Goal: Task Accomplishment & Management: Manage account settings

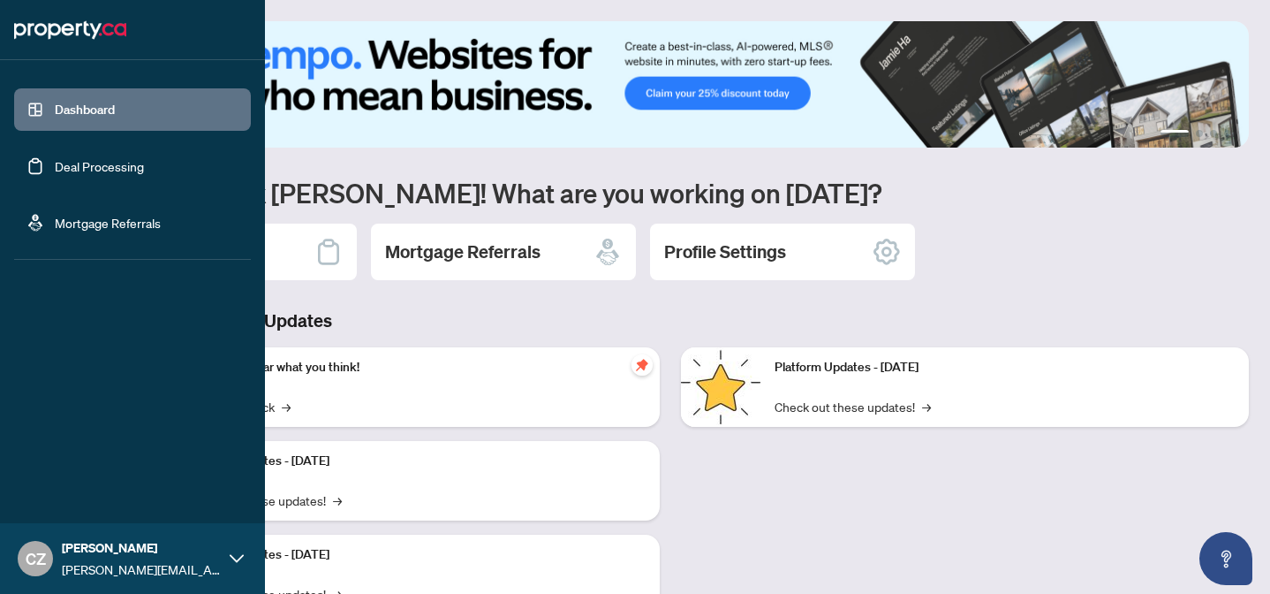
click at [143, 550] on span "[PERSON_NAME]" at bounding box center [141, 547] width 159 height 19
click at [135, 481] on span "Profile Settings" at bounding box center [93, 490] width 84 height 28
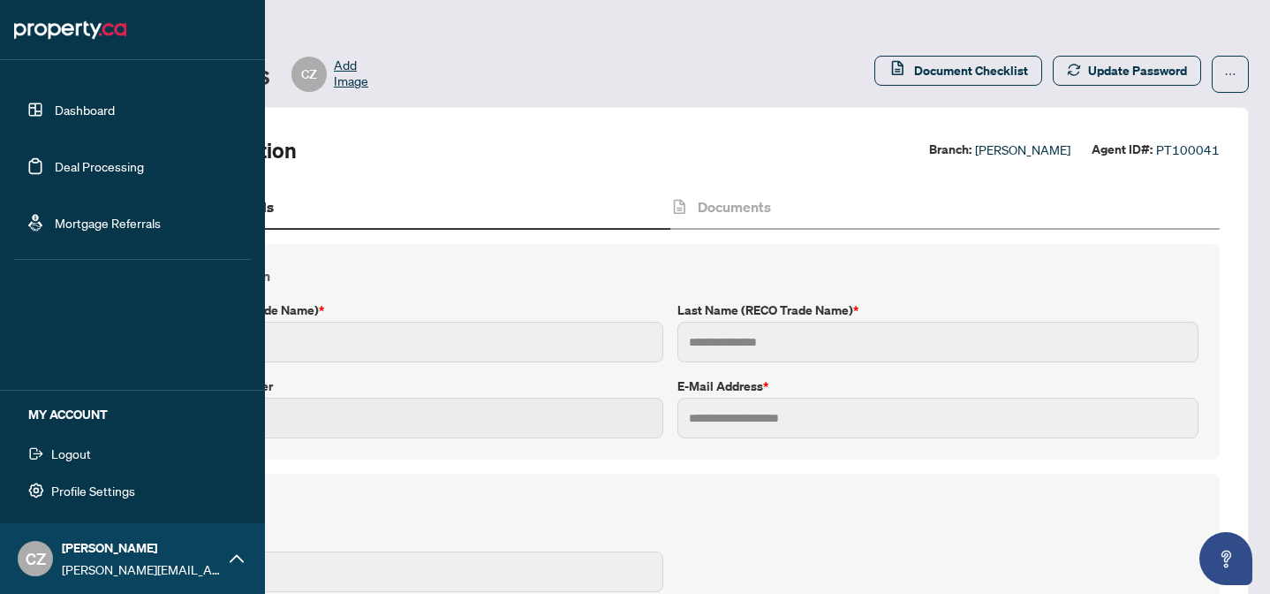
type input "********"
type input "******"
type input "**********"
type input "***"
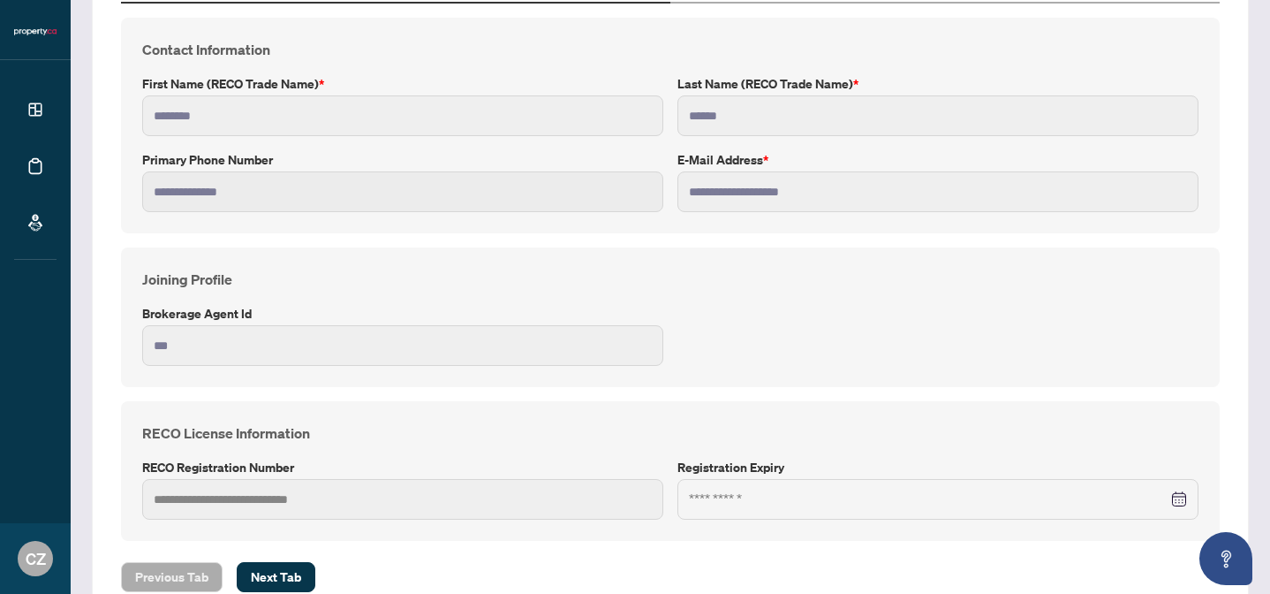
scroll to position [274, 0]
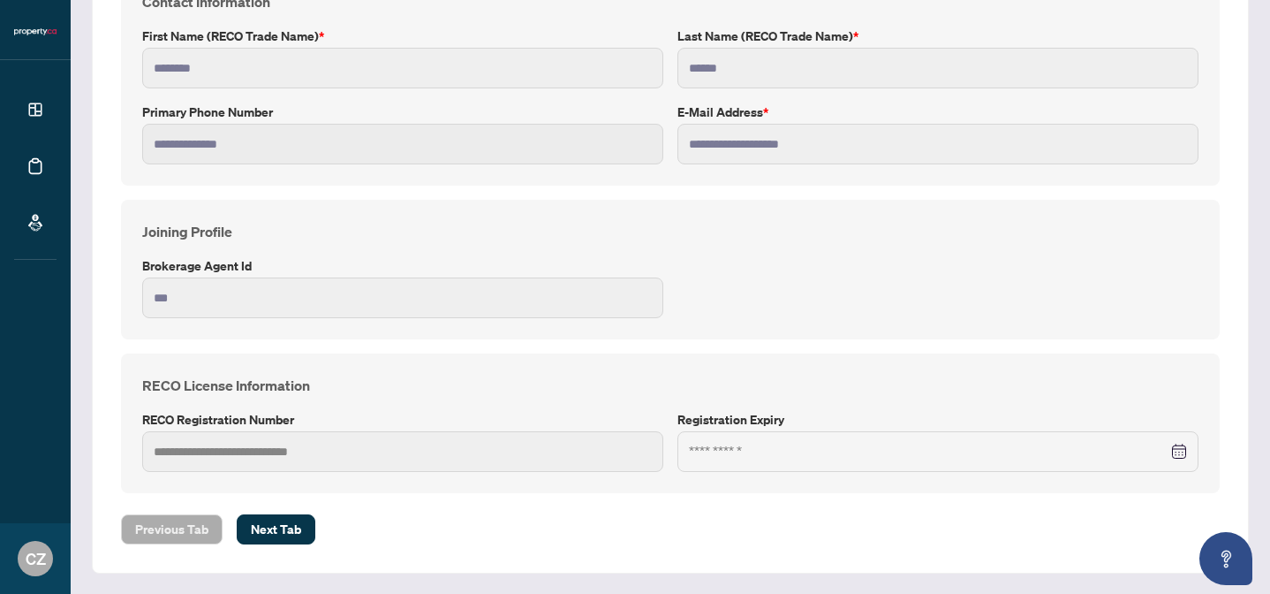
click at [1180, 453] on div at bounding box center [938, 451] width 498 height 19
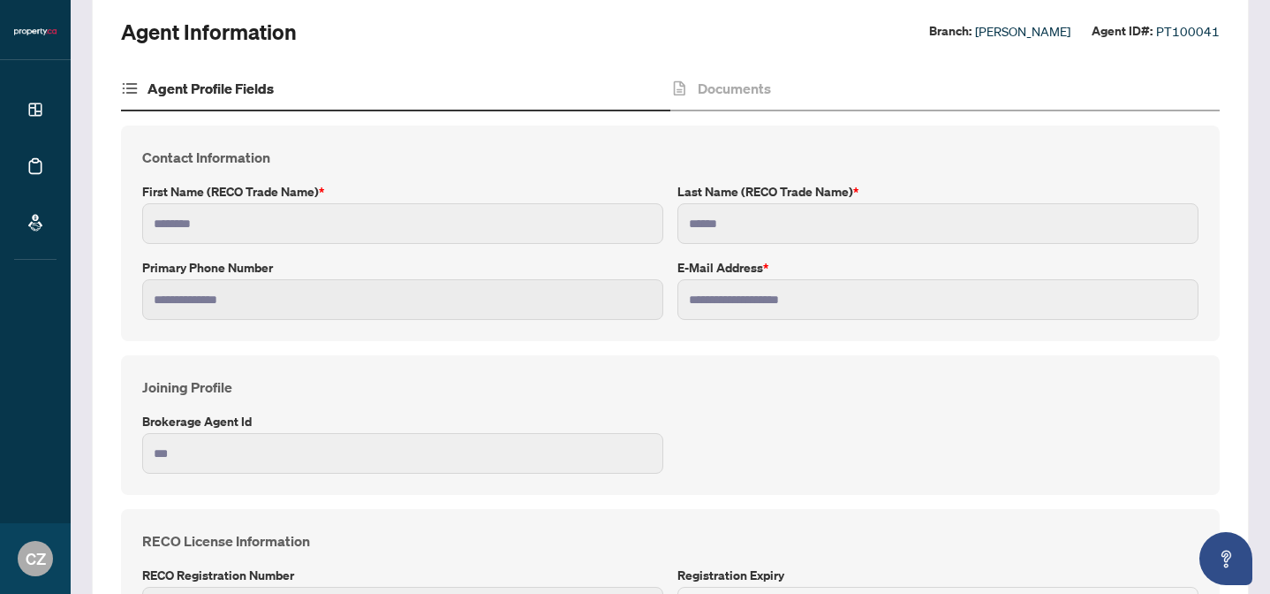
scroll to position [230, 0]
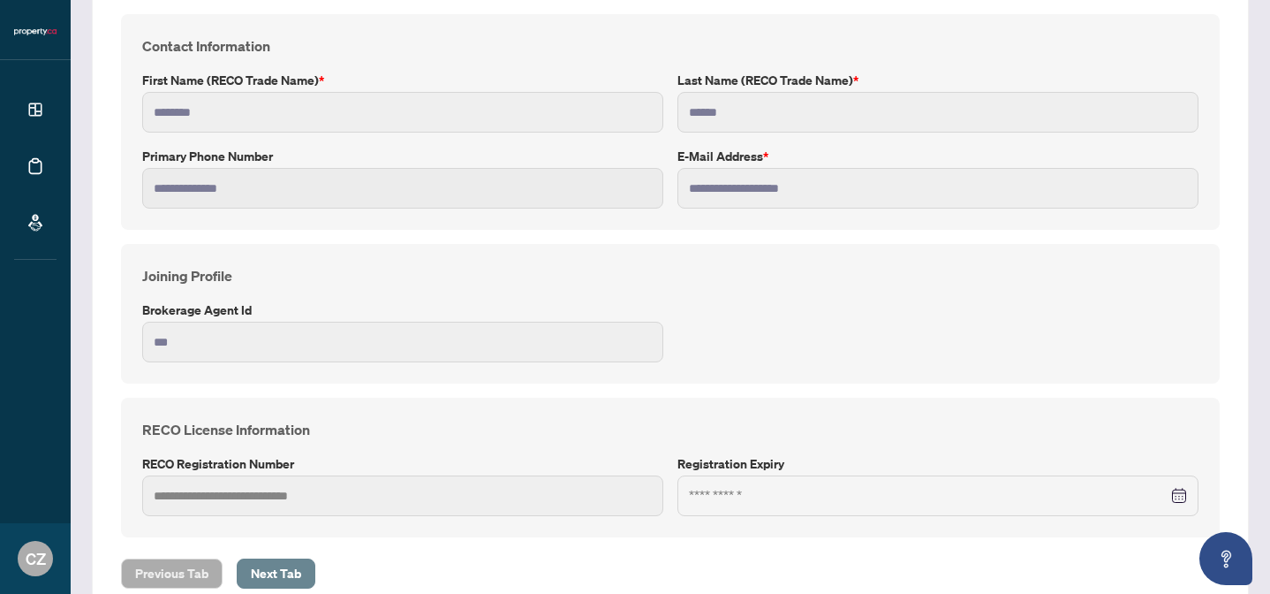
click at [313, 565] on button "Next Tab" at bounding box center [276, 573] width 79 height 30
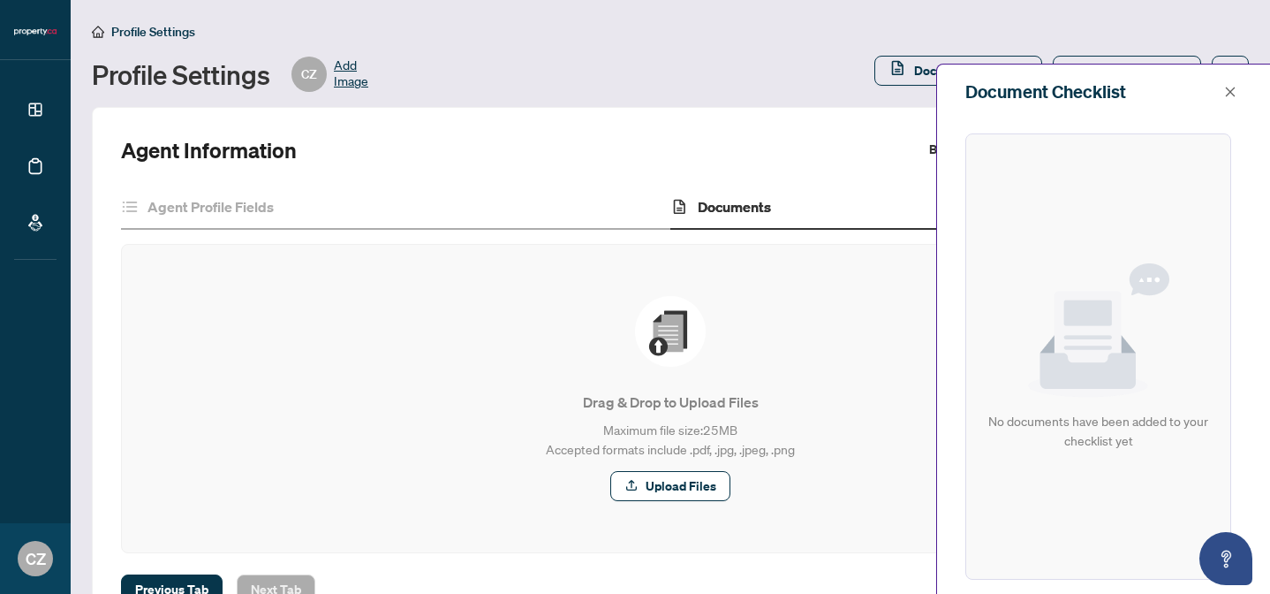
scroll to position [60, 0]
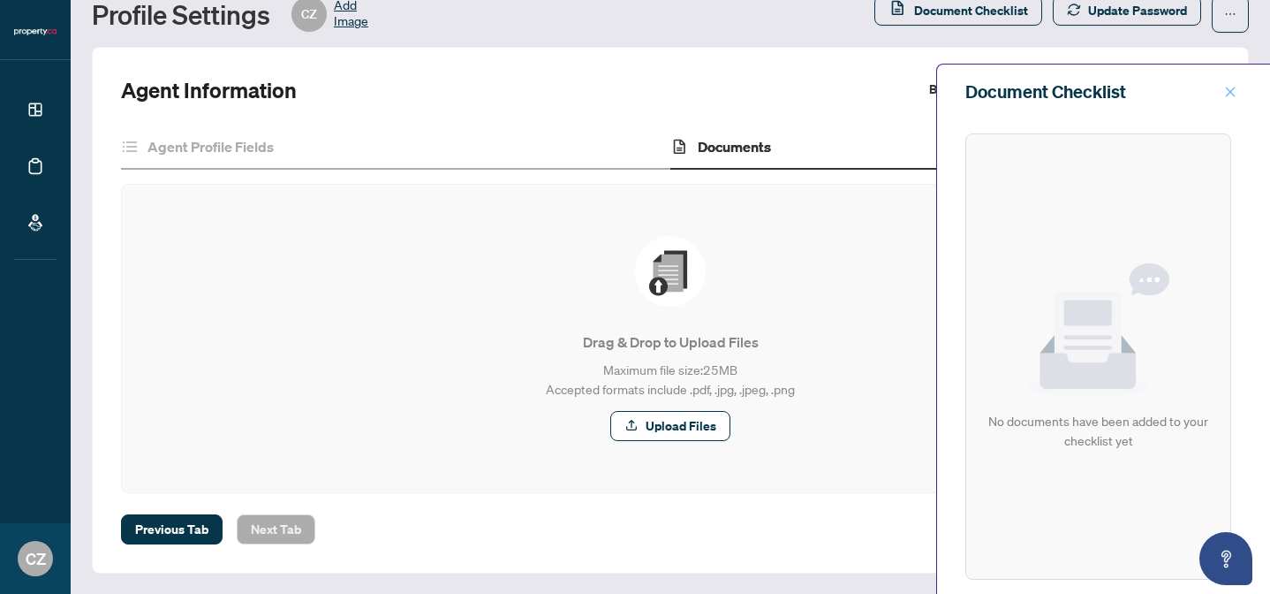
click at [1234, 94] on icon "close" at bounding box center [1230, 92] width 12 height 12
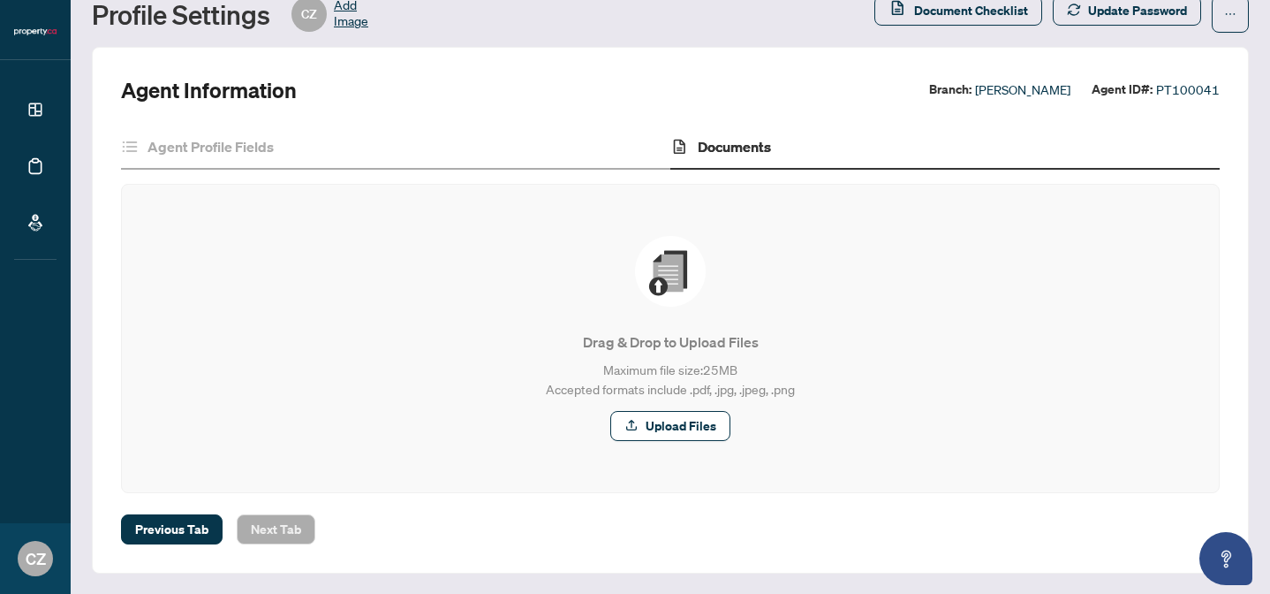
scroll to position [0, 0]
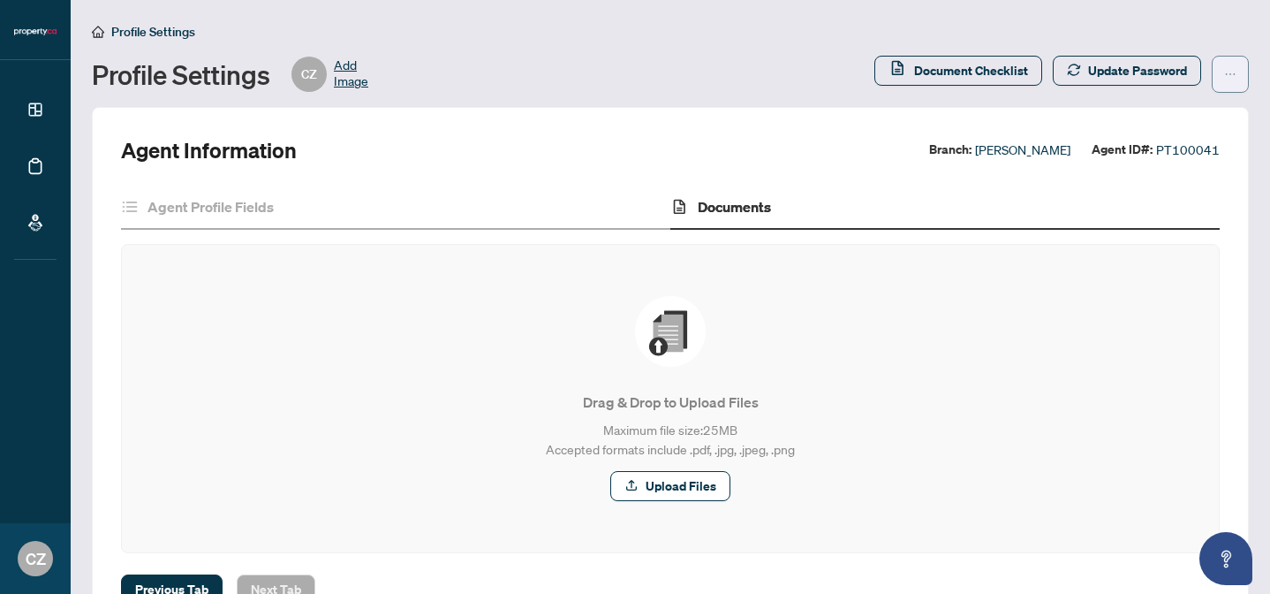
click at [1242, 73] on button "button" at bounding box center [1230, 74] width 37 height 37
click at [90, 30] on main "Profile Settings Profile Settings CZ Add Image Document Checklist Update Passwo…" at bounding box center [671, 297] width 1200 height 594
click at [112, 31] on span "Profile Settings" at bounding box center [153, 32] width 84 height 16
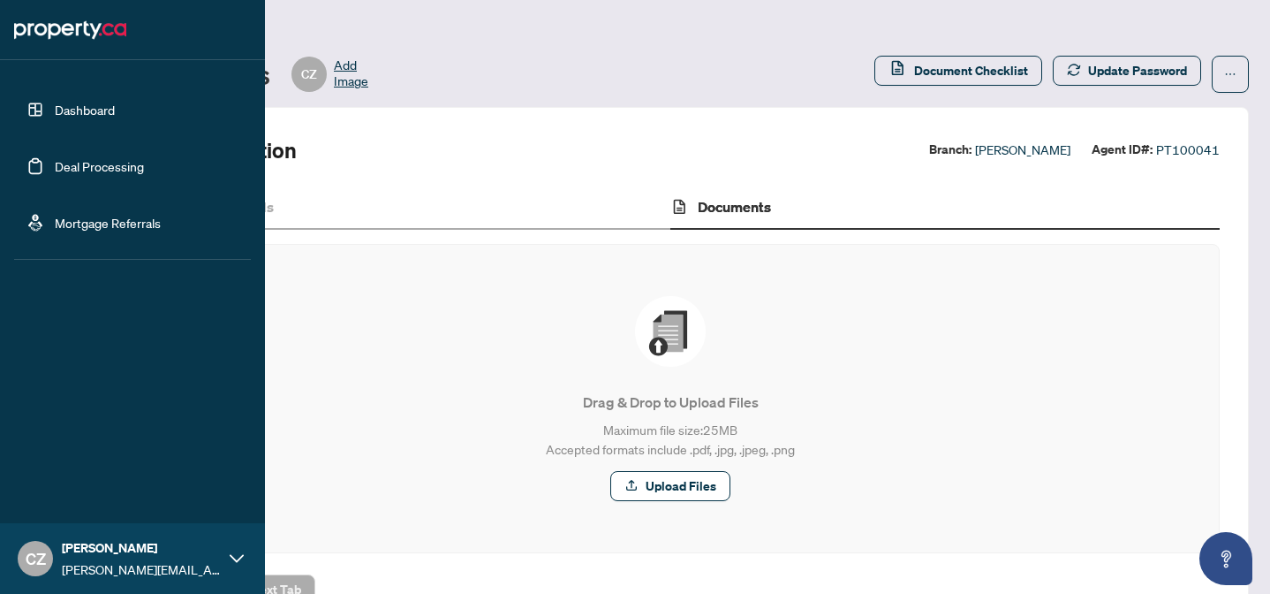
click at [60, 112] on link "Dashboard" at bounding box center [85, 110] width 60 height 16
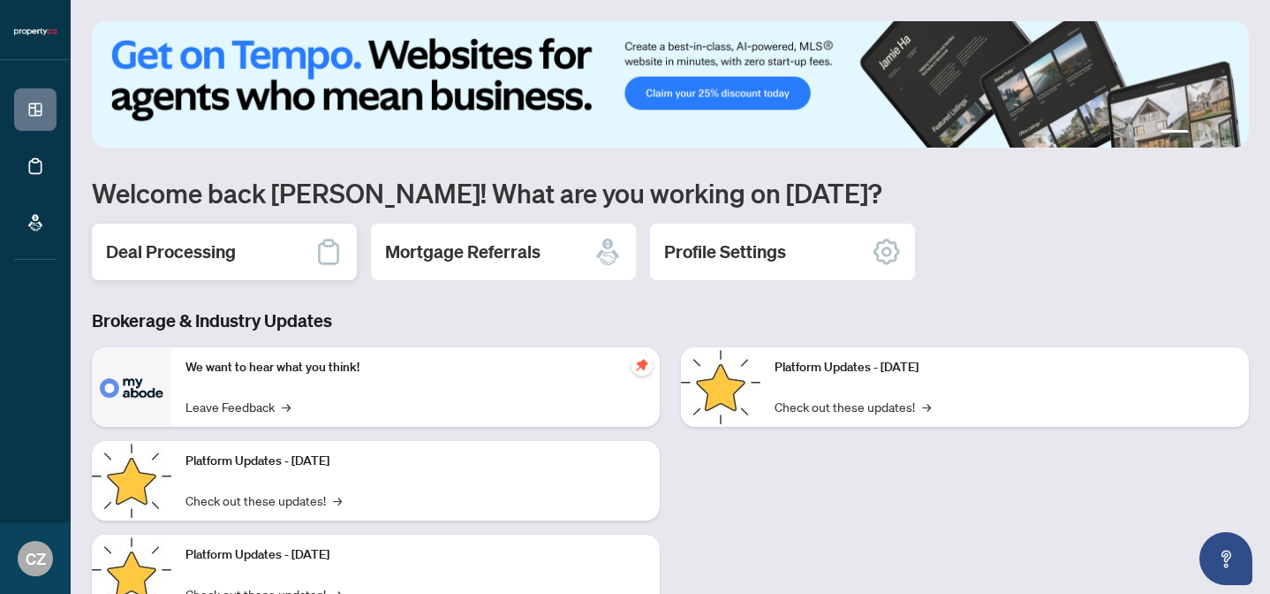
click at [260, 258] on div "Deal Processing" at bounding box center [224, 251] width 265 height 57
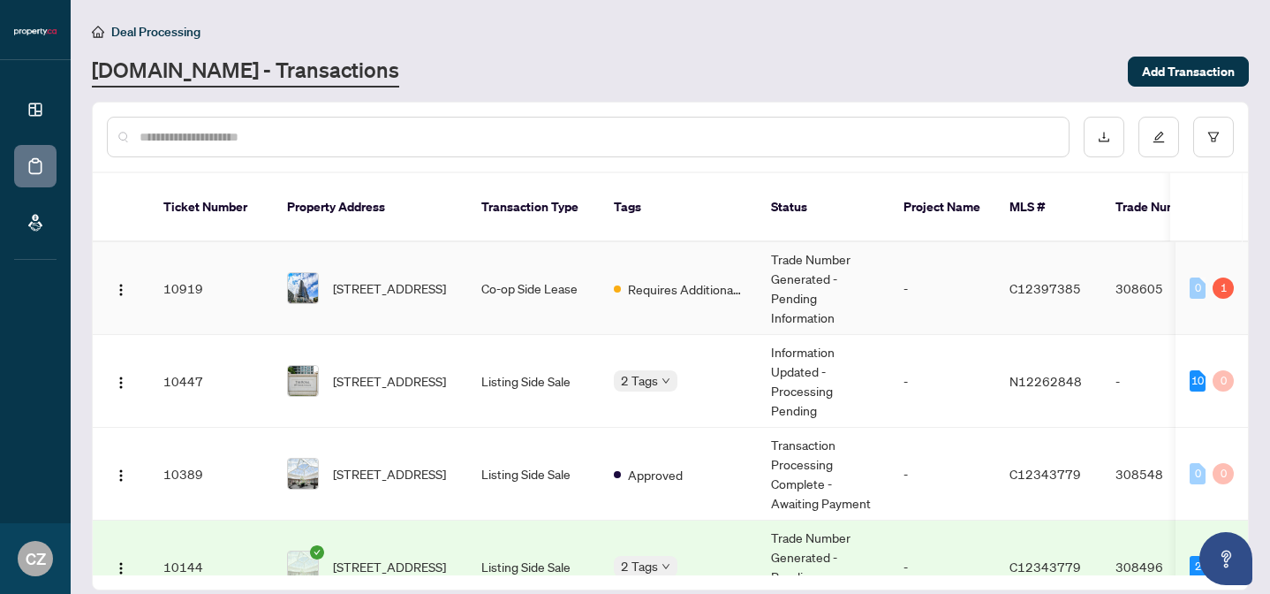
click at [661, 299] on td "Requires Additional Docs" at bounding box center [678, 288] width 157 height 93
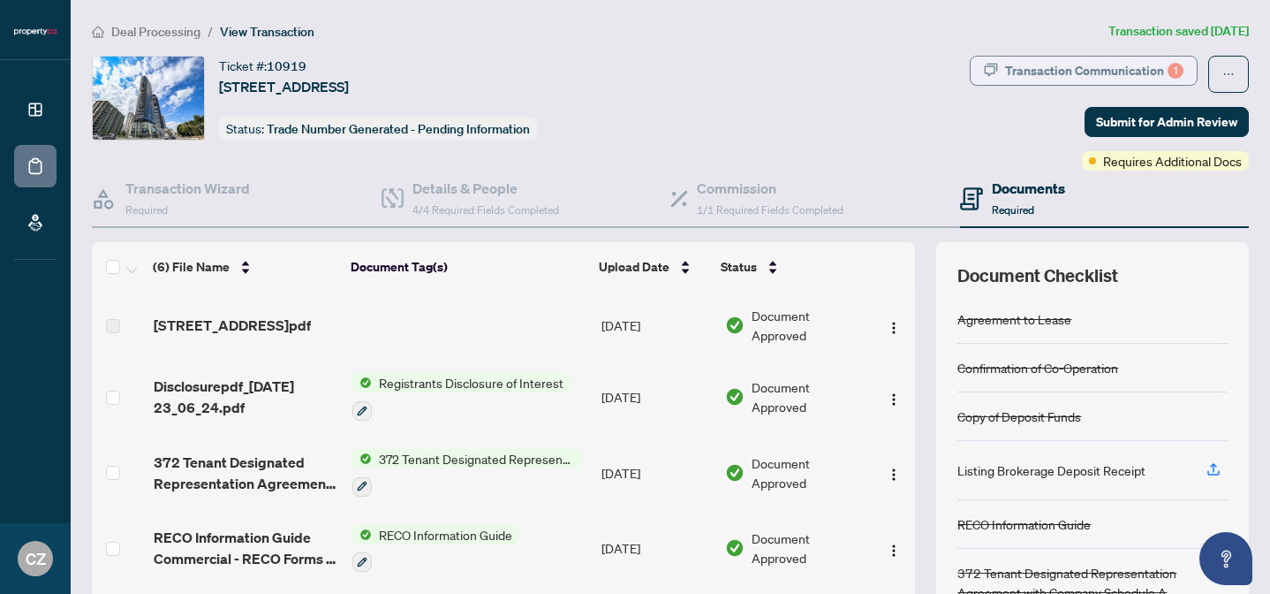
click at [1102, 68] on div "Transaction Communication 1" at bounding box center [1094, 71] width 178 height 28
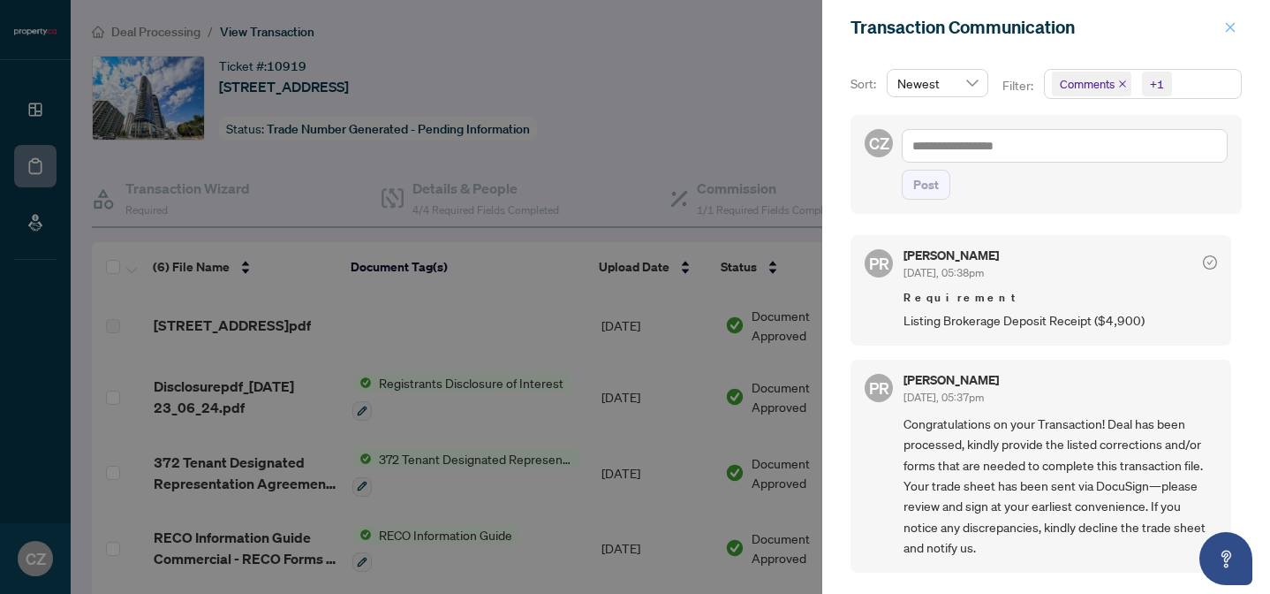
click at [1232, 32] on icon "close" at bounding box center [1230, 27] width 12 height 12
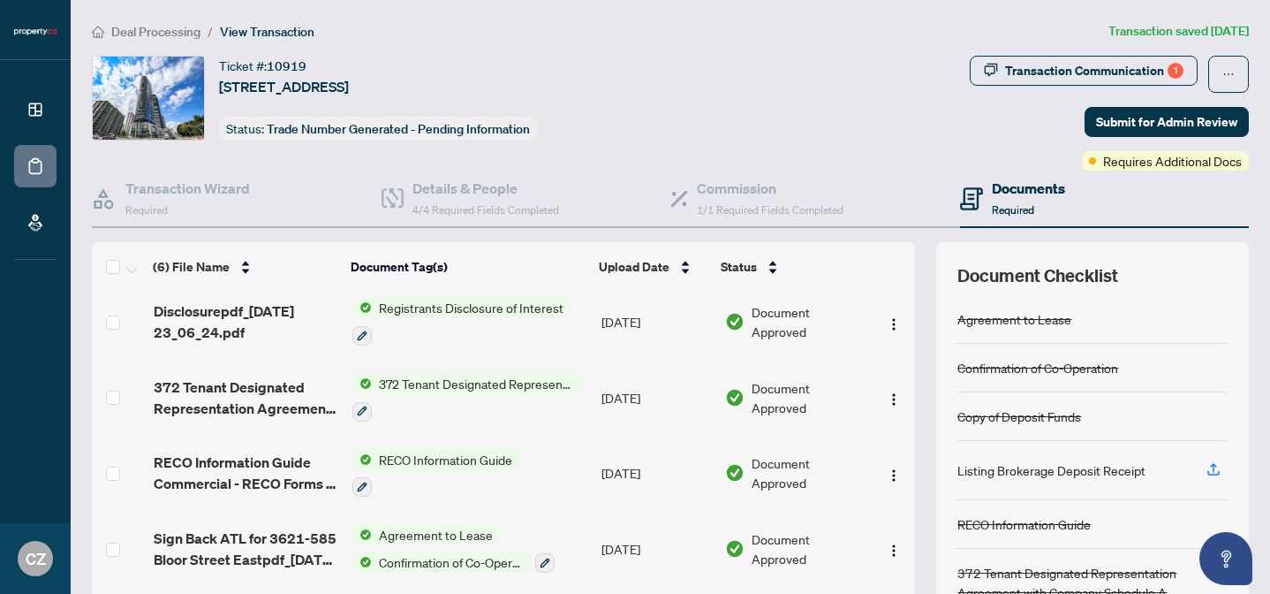
scroll to position [118, 0]
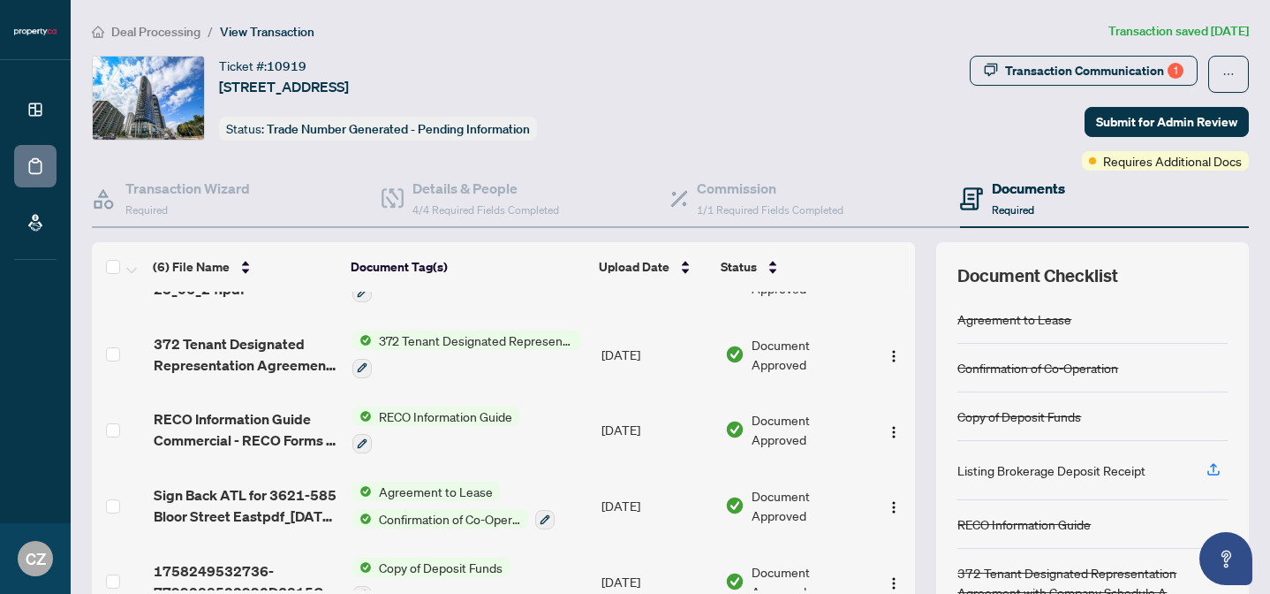
click at [1045, 465] on div "Listing Brokerage Deposit Receipt" at bounding box center [1052, 469] width 188 height 19
click at [1210, 468] on icon "button" at bounding box center [1214, 469] width 16 height 16
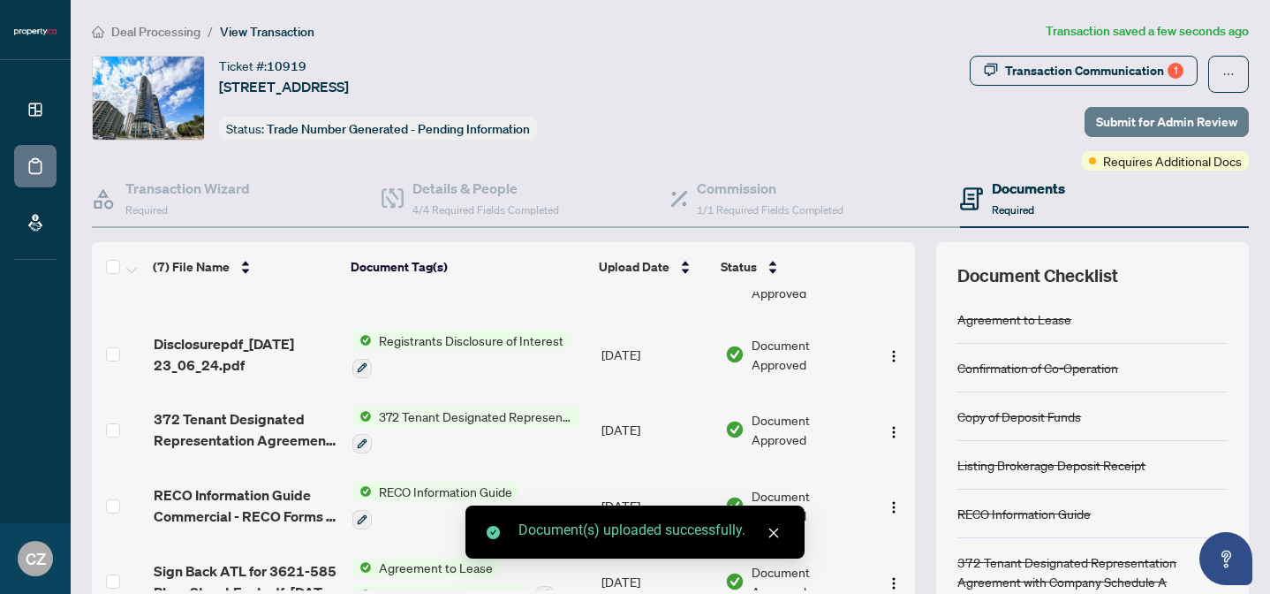
click at [1211, 117] on span "Submit for Admin Review" at bounding box center [1166, 122] width 141 height 28
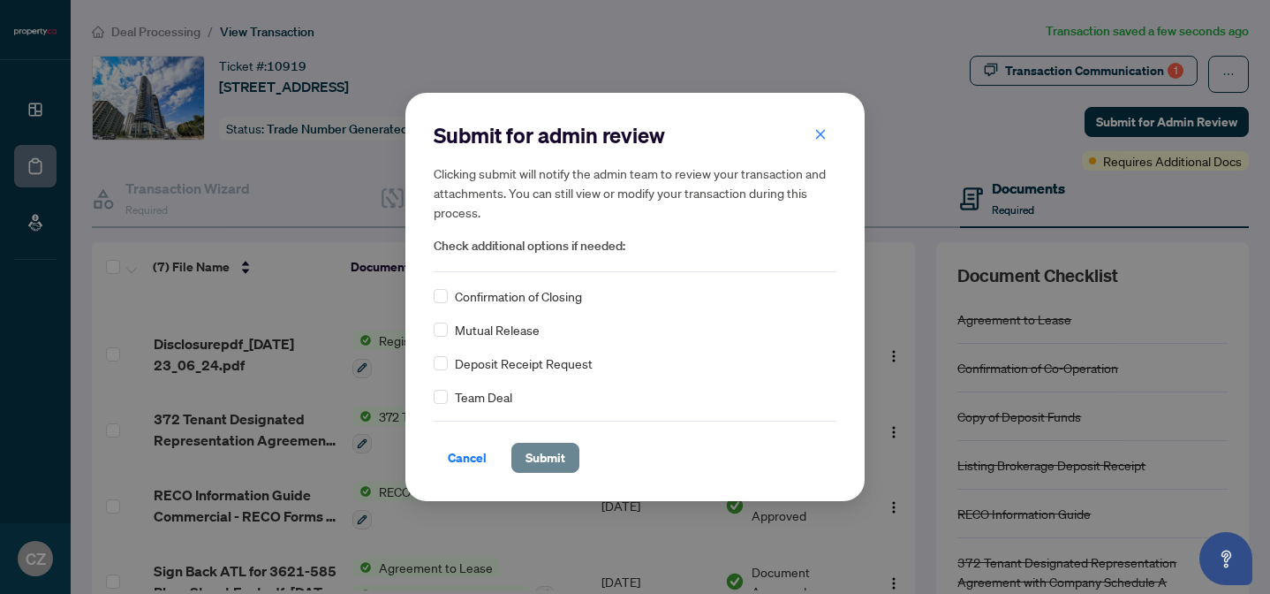
click at [546, 460] on span "Submit" at bounding box center [546, 457] width 40 height 28
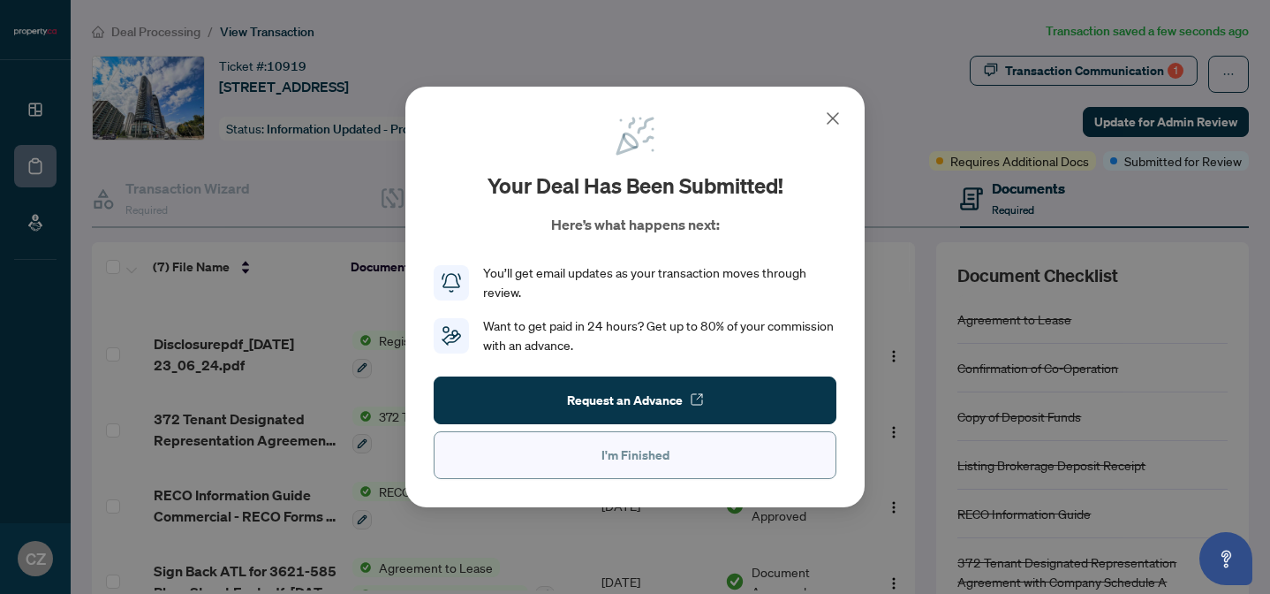
click at [562, 458] on button "I'm Finished" at bounding box center [635, 455] width 403 height 48
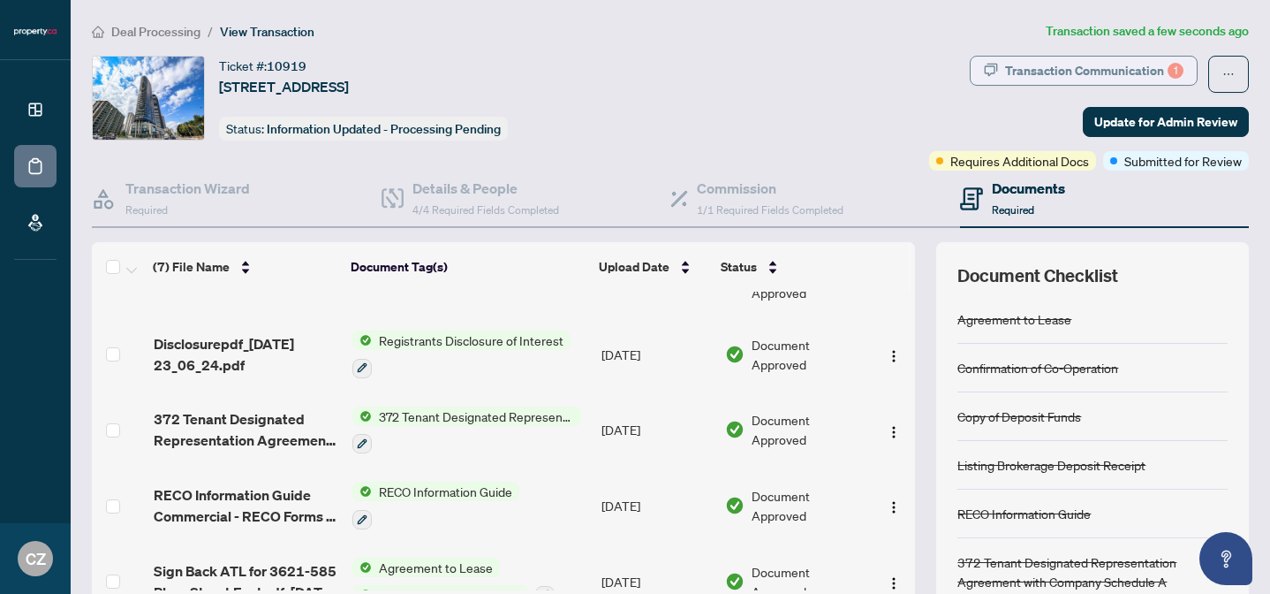
click at [1084, 66] on div "Transaction Communication 1" at bounding box center [1094, 71] width 178 height 28
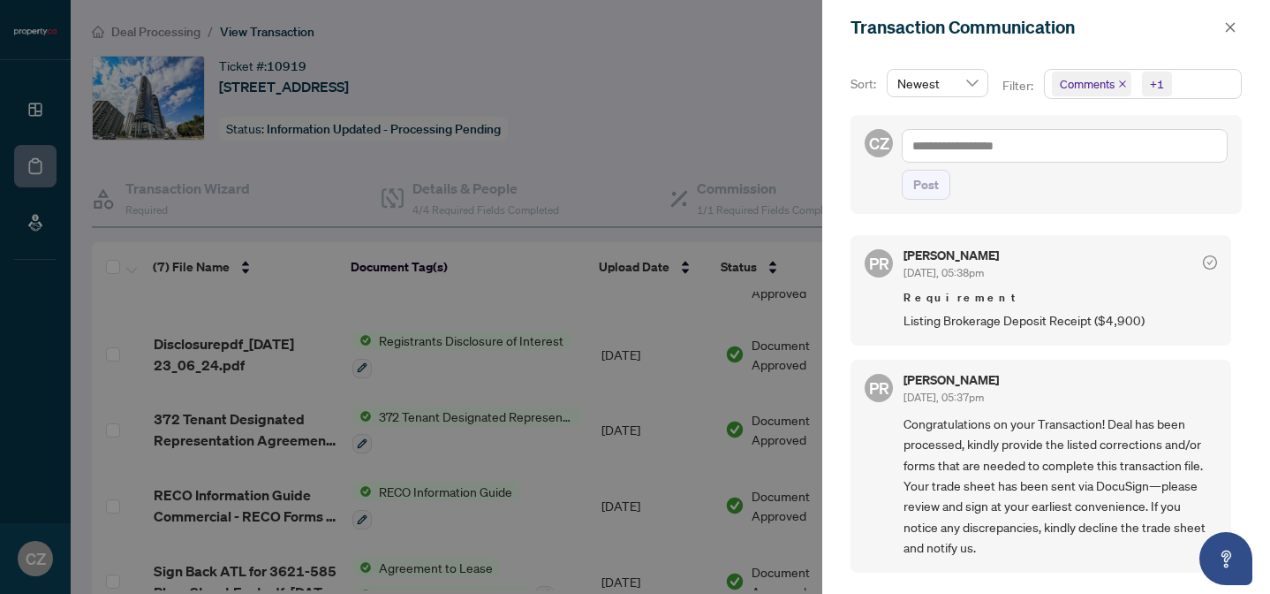
click at [1203, 261] on icon "check-circle" at bounding box center [1210, 262] width 14 height 14
click at [1043, 308] on div "Requirement Listing Brokerage Deposit Receipt ($4,900)" at bounding box center [1061, 310] width 314 height 42
click at [946, 151] on textarea at bounding box center [1065, 146] width 326 height 34
type textarea "*"
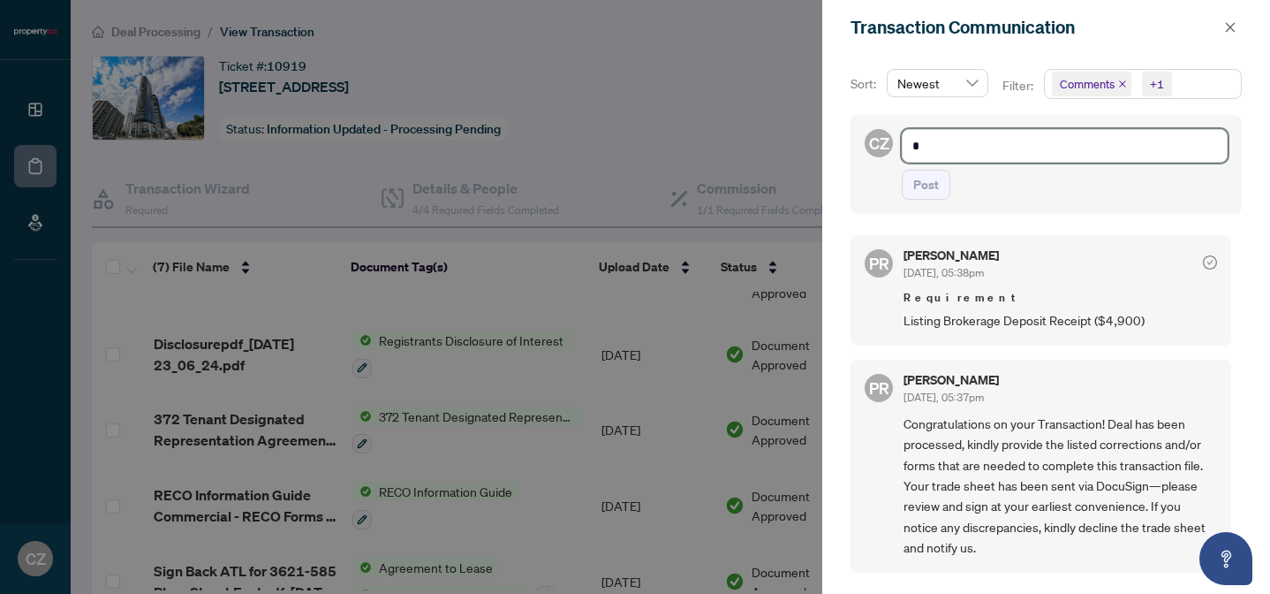
type textarea "*"
type textarea "**"
type textarea "***"
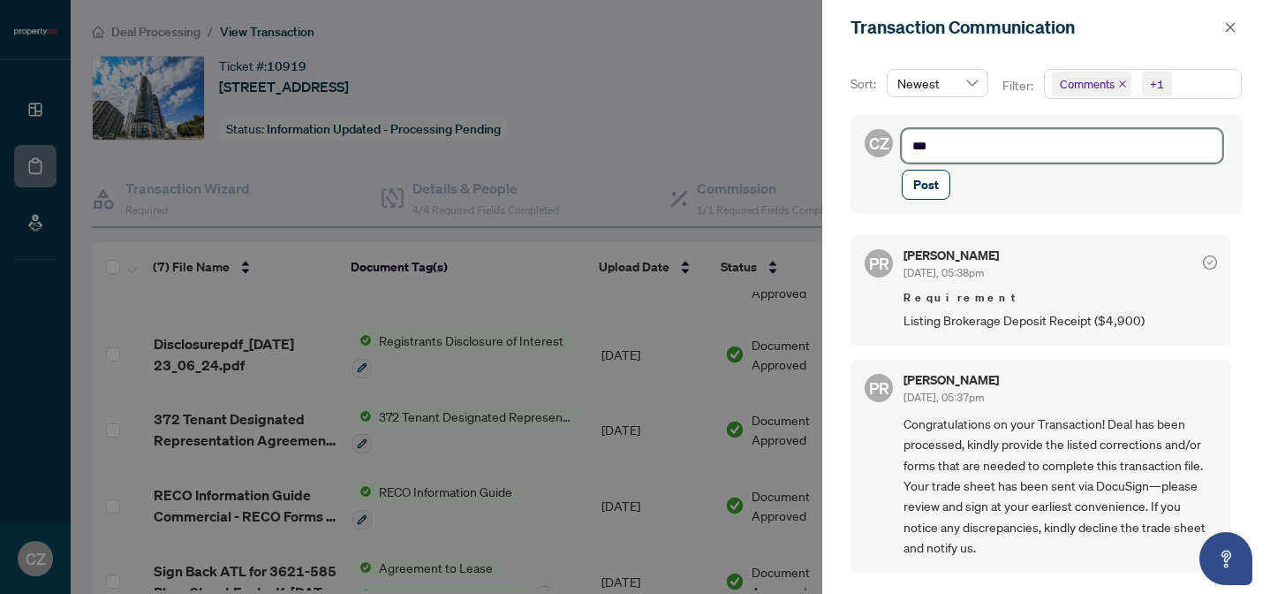
type textarea "****"
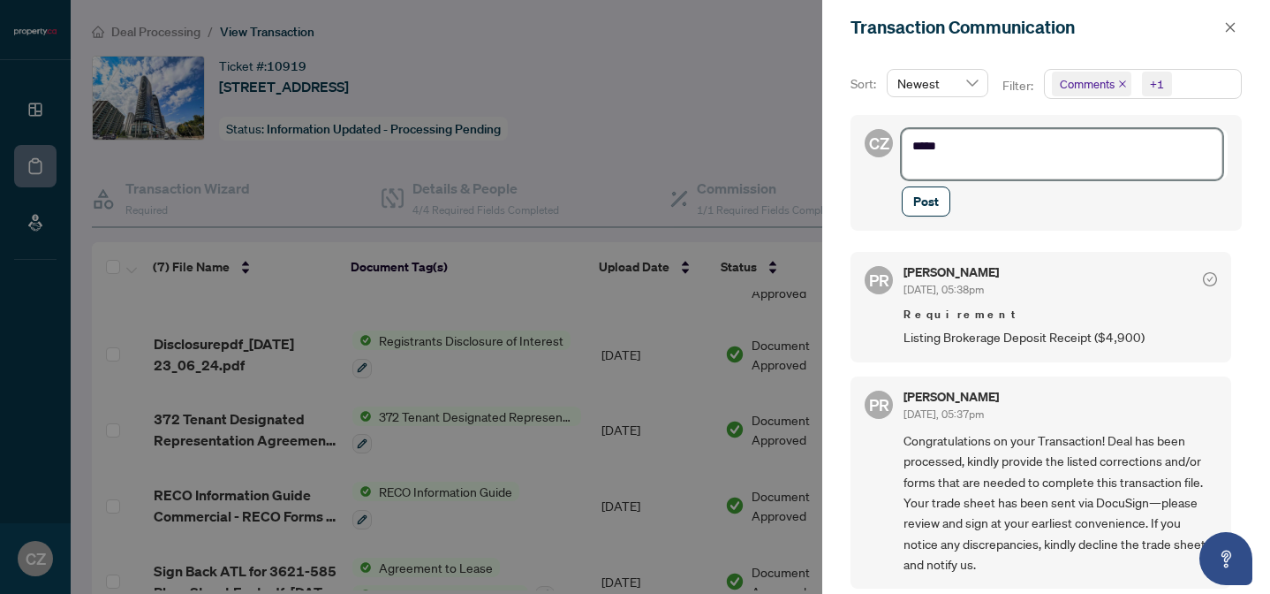
scroll to position [0, 0]
type textarea "****"
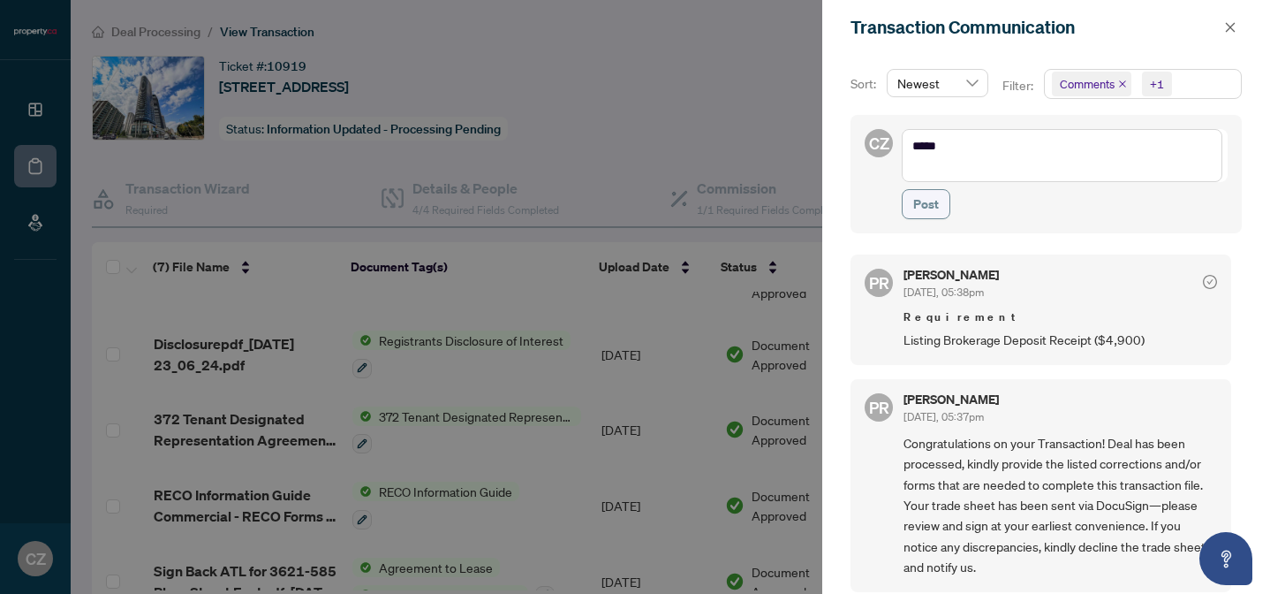
click at [929, 207] on span "Post" at bounding box center [926, 204] width 26 height 28
type textarea "**********"
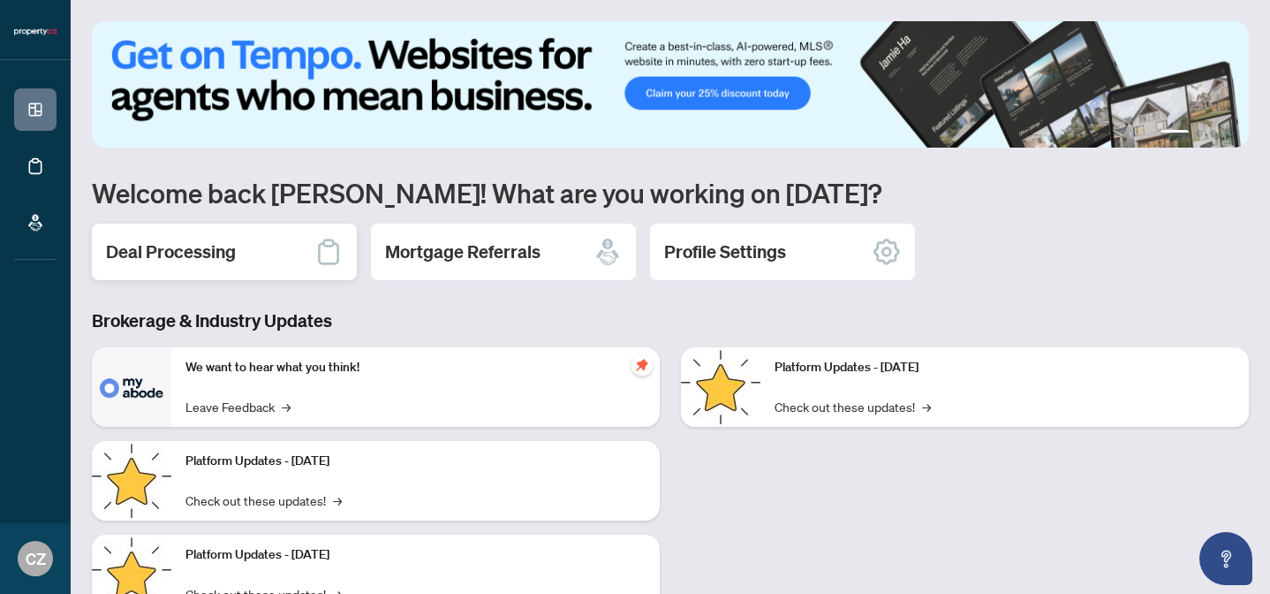
click at [186, 253] on h2 "Deal Processing" at bounding box center [171, 251] width 130 height 25
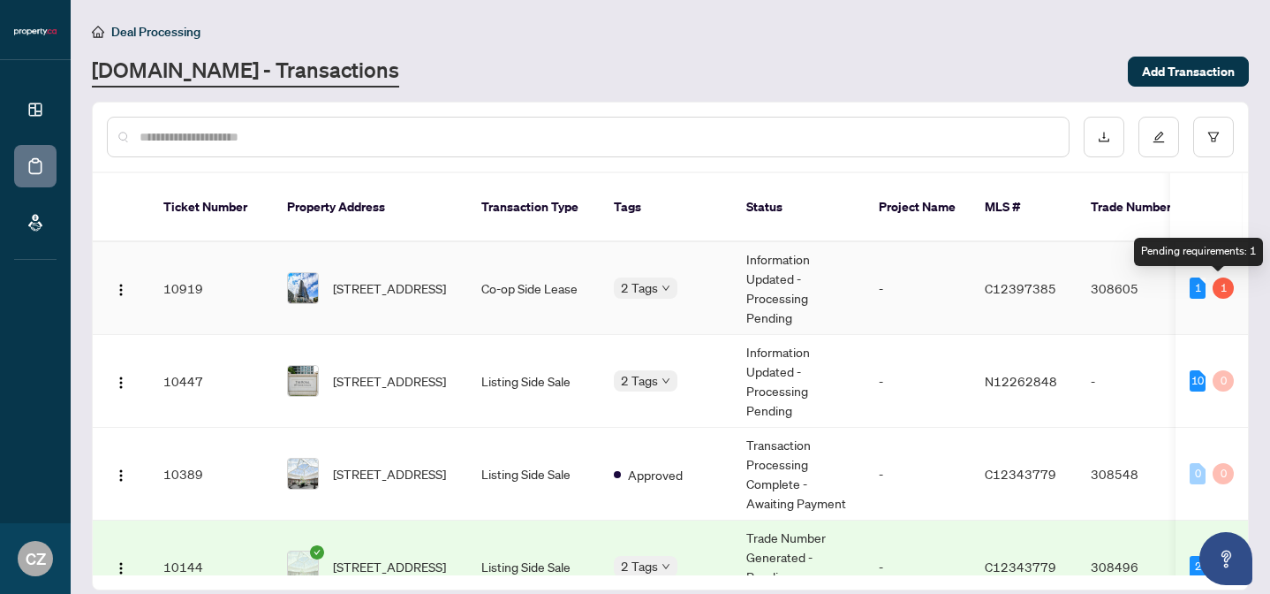
click at [1219, 287] on div "1" at bounding box center [1223, 287] width 21 height 21
click at [628, 289] on body "Dashboard Deal Processing Mortgage Referrals CZ Claudine Zeller claudine@proper…" at bounding box center [635, 297] width 1270 height 594
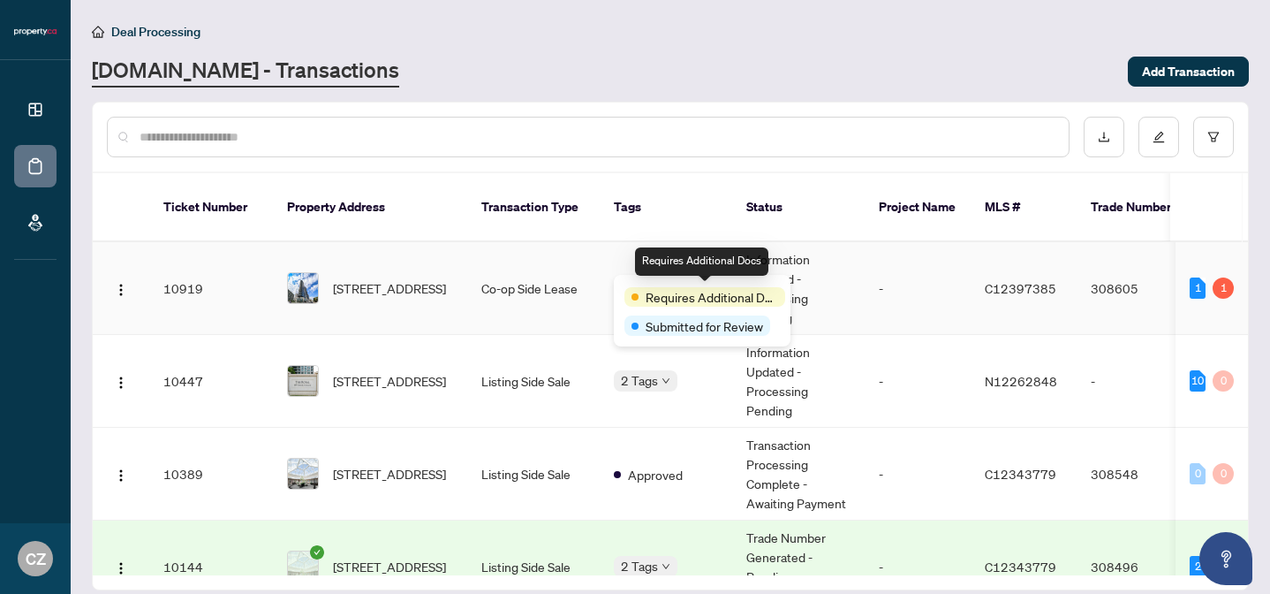
click at [655, 298] on span "Requires Additional Docs" at bounding box center [712, 296] width 133 height 19
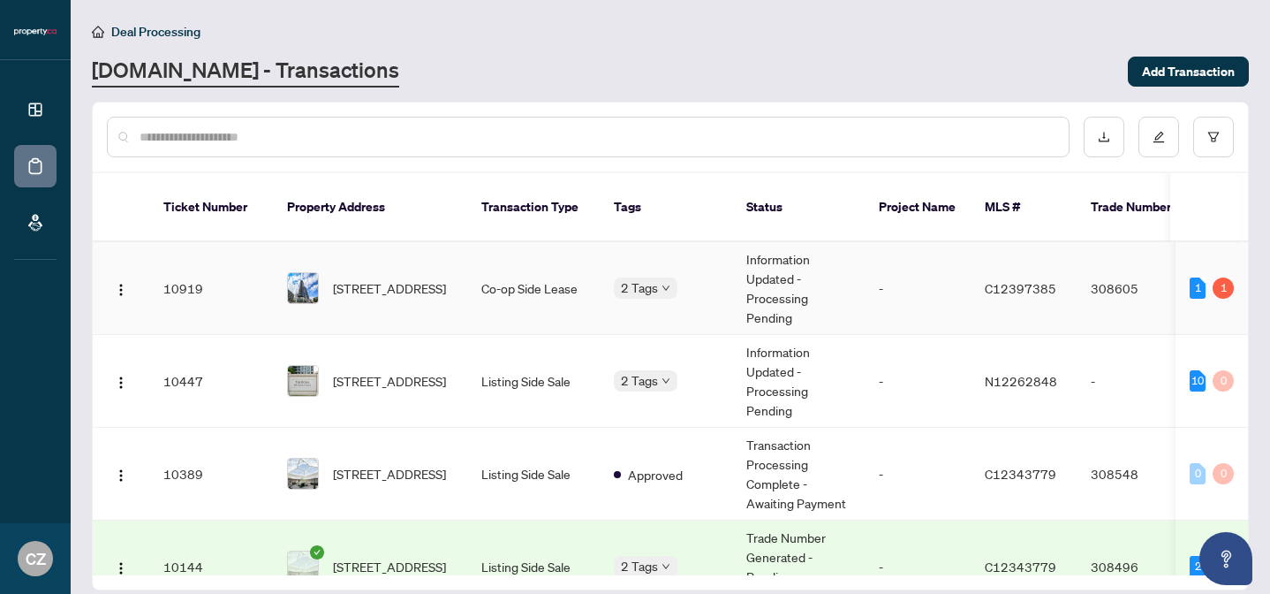
click at [388, 278] on span "[STREET_ADDRESS]" at bounding box center [389, 287] width 113 height 19
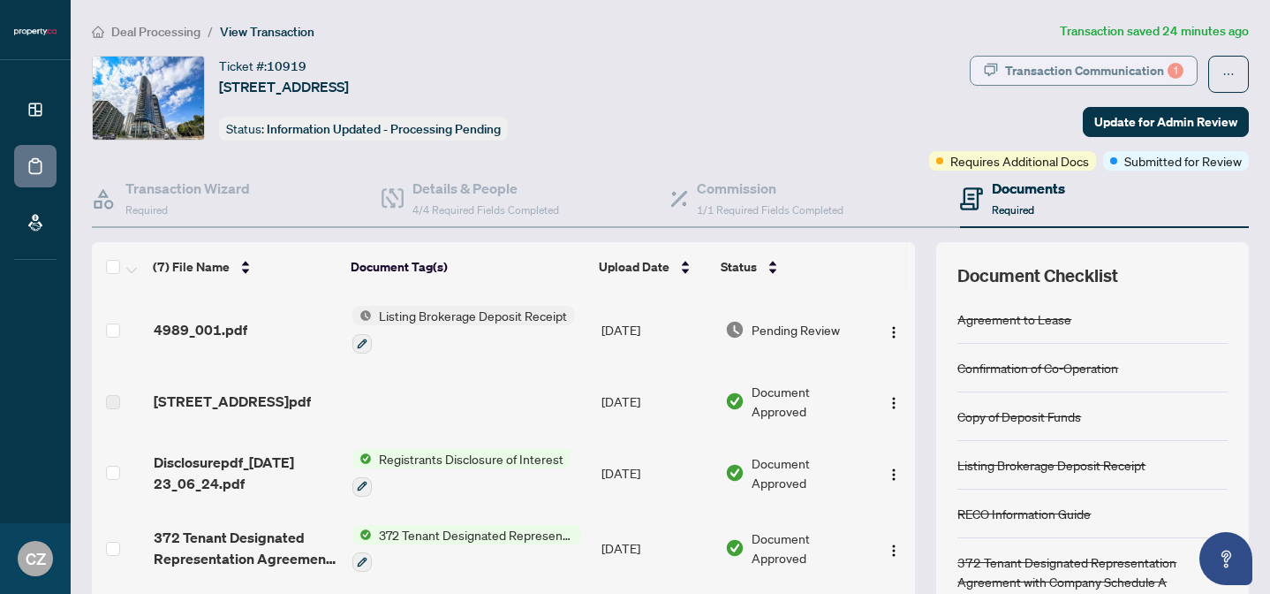
click at [1132, 66] on div "Transaction Communication 1" at bounding box center [1094, 71] width 178 height 28
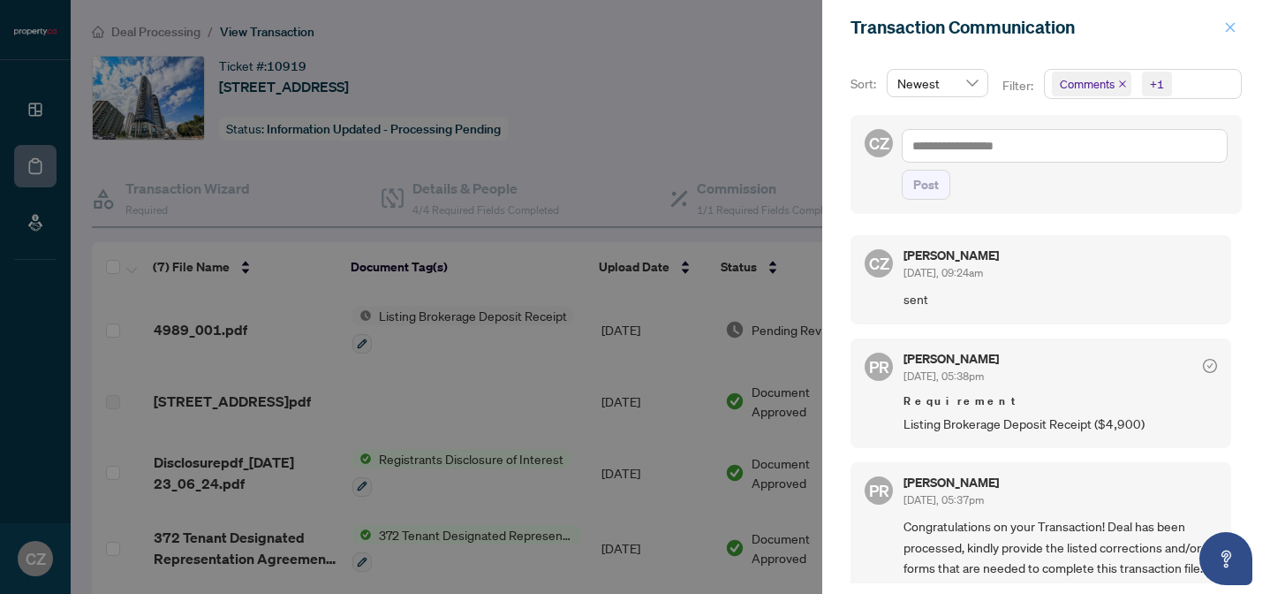
click at [1226, 27] on icon "close" at bounding box center [1230, 27] width 12 height 12
